Goal: Task Accomplishment & Management: Manage account settings

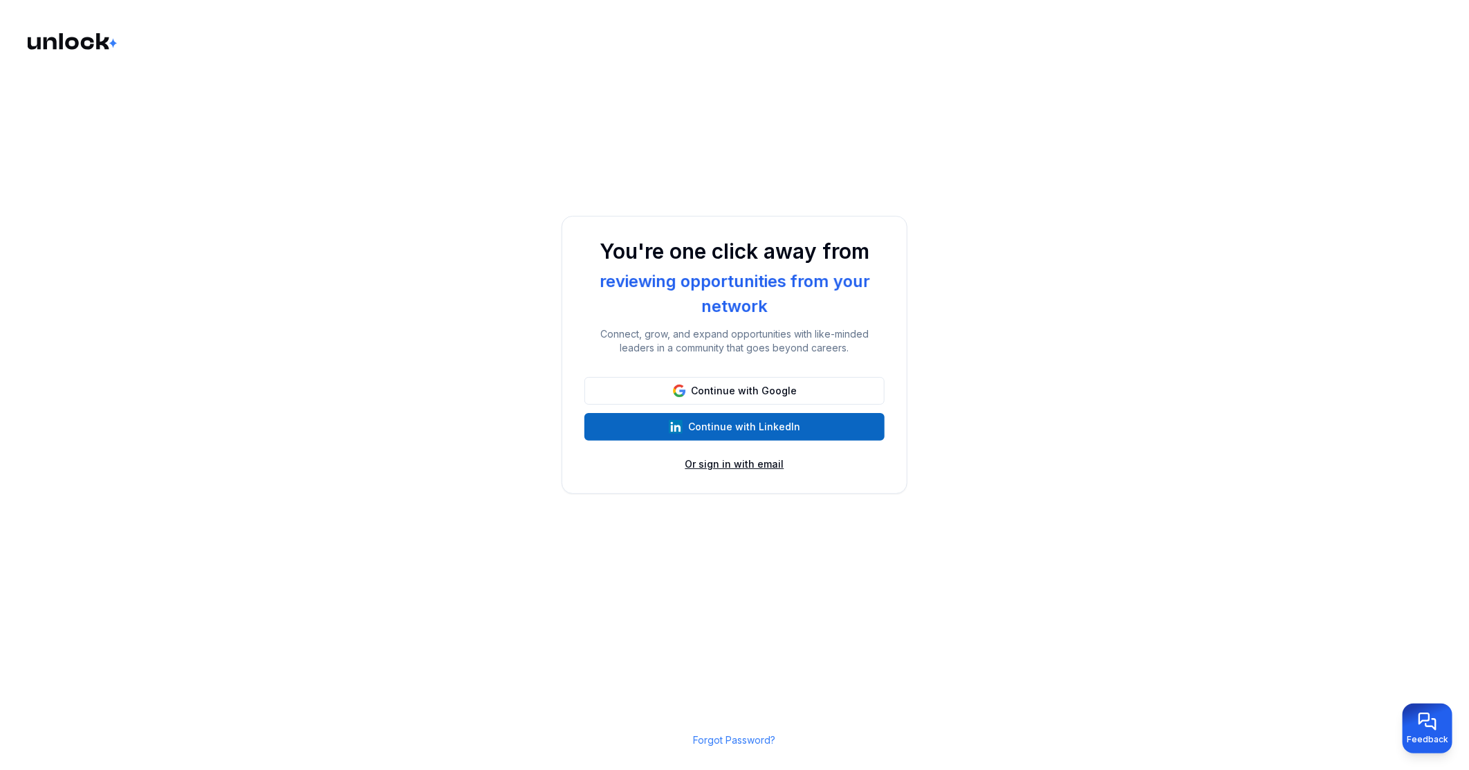
click at [718, 462] on button "Or sign in with email" at bounding box center [734, 464] width 99 height 14
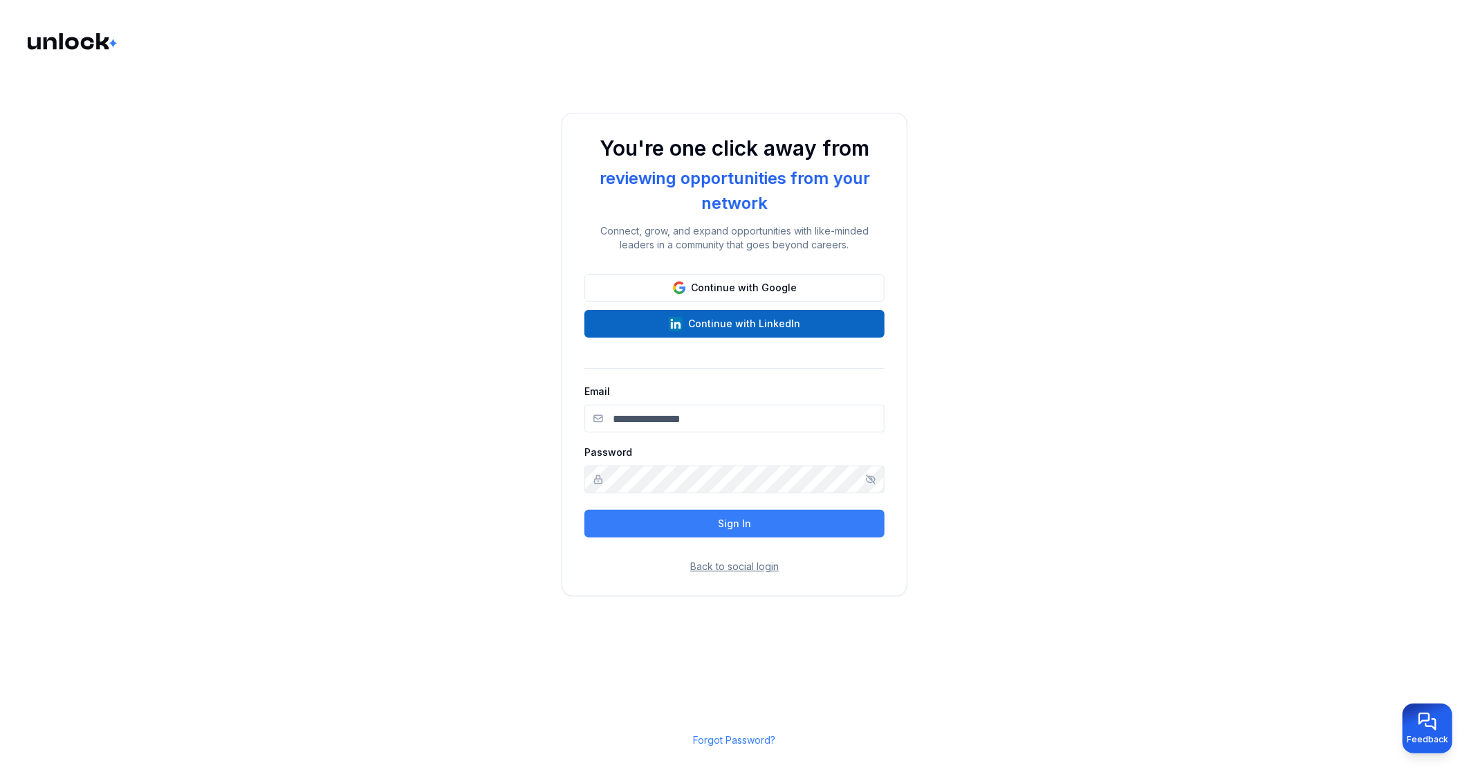
type input "**********"
click at [737, 522] on button "Sign In" at bounding box center [734, 524] width 300 height 28
